Goal: Complete application form: Complete application form

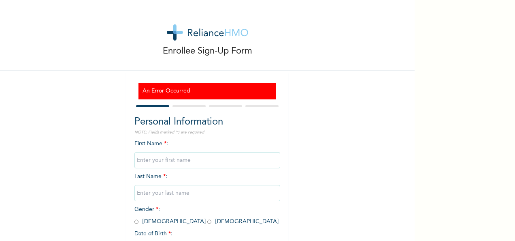
click at [156, 163] on input "text" at bounding box center [207, 160] width 146 height 16
type input "Chibuzor"
type input "Okechukwu"
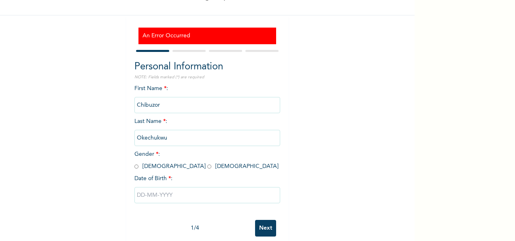
scroll to position [70, 0]
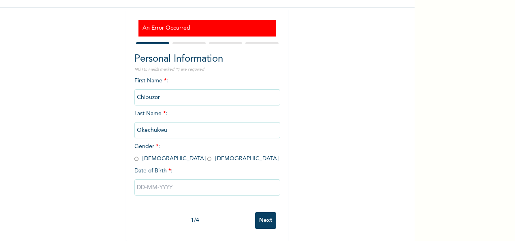
click at [134, 155] on input "radio" at bounding box center [136, 159] width 4 height 8
radio input "true"
click at [158, 184] on input "text" at bounding box center [207, 187] width 146 height 16
select select "7"
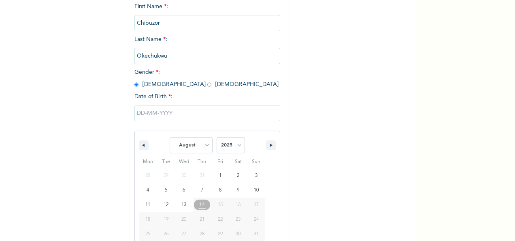
scroll to position [153, 0]
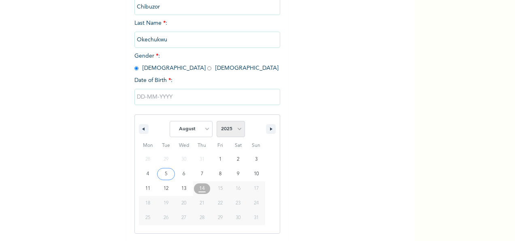
click at [235, 128] on select "2025 2024 2023 2022 2021 2020 2019 2018 2017 2016 2015 2014 2013 2012 2011 2010…" at bounding box center [231, 129] width 28 height 16
select select "2003"
click at [217, 122] on select "2025 2024 2023 2022 2021 2020 2019 2018 2017 2016 2015 2014 2013 2012 2011 2010…" at bounding box center [231, 129] width 28 height 16
click at [204, 133] on select "January February March April May June July August September October November De…" at bounding box center [191, 129] width 43 height 16
select select "5"
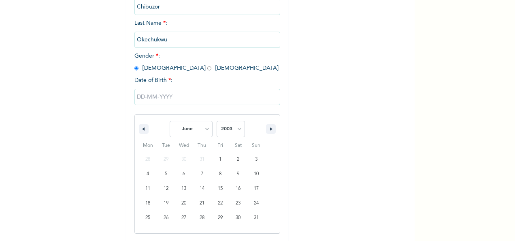
click at [170, 122] on select "January February March April May June July August September October November De…" at bounding box center [191, 129] width 43 height 16
type input "[DATE]"
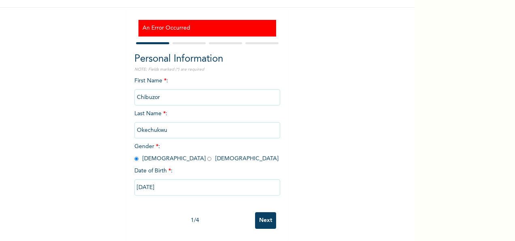
scroll to position [70, 0]
click at [199, 187] on input "[DATE]" at bounding box center [207, 187] width 146 height 16
select select "5"
select select "2003"
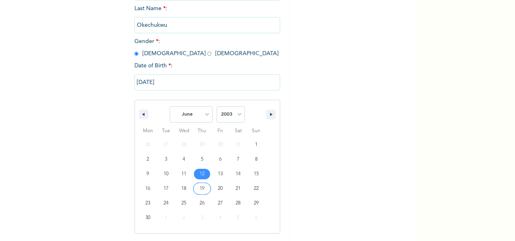
scroll to position [209, 0]
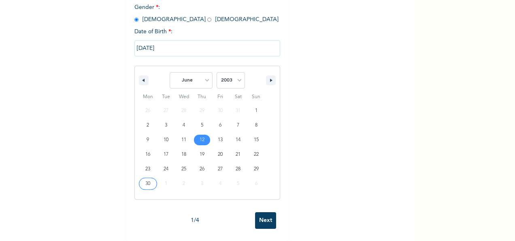
type input "[DATE]"
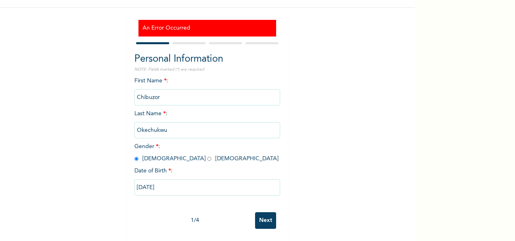
scroll to position [70, 0]
click at [264, 212] on input "Next" at bounding box center [265, 220] width 21 height 17
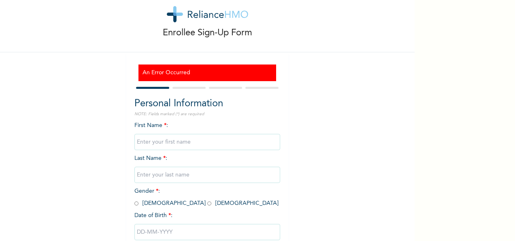
scroll to position [19, 0]
